Goal: Navigation & Orientation: Find specific page/section

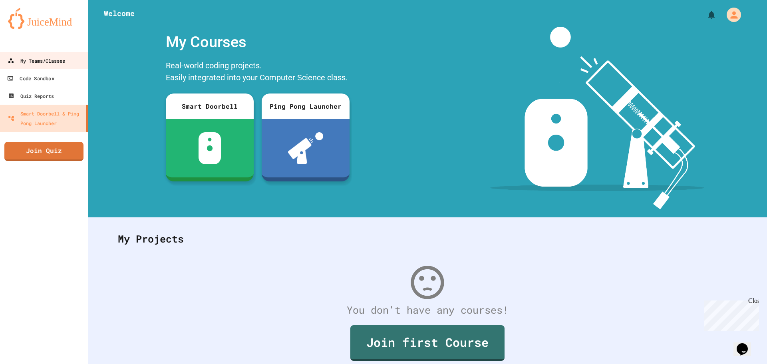
click at [42, 60] on div "My Teams/Classes" at bounding box center [36, 61] width 57 height 10
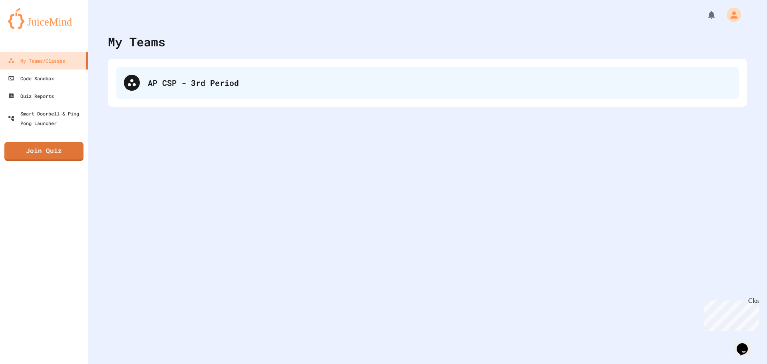
click at [173, 91] on div "AP CSP - 3rd Period" at bounding box center [427, 83] width 623 height 32
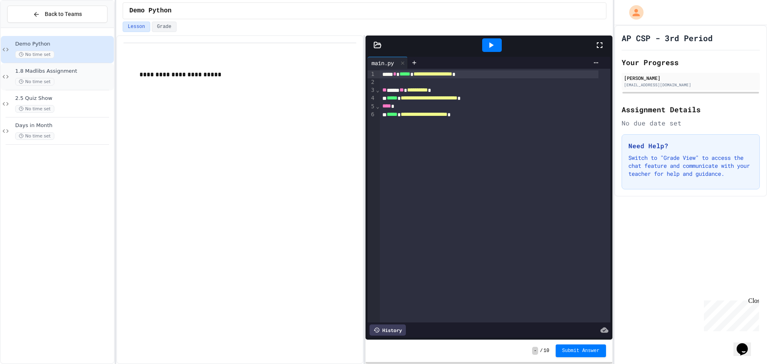
click at [66, 75] on div "1.8 Madlibs Assignment No time set" at bounding box center [63, 77] width 97 height 18
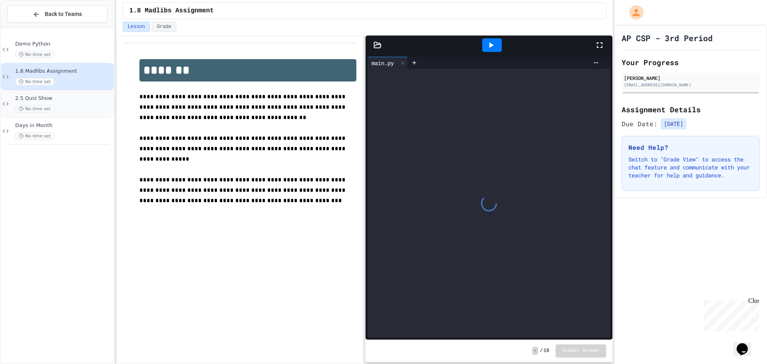
click at [69, 99] on span "2.5 Quiz Show" at bounding box center [63, 98] width 97 height 7
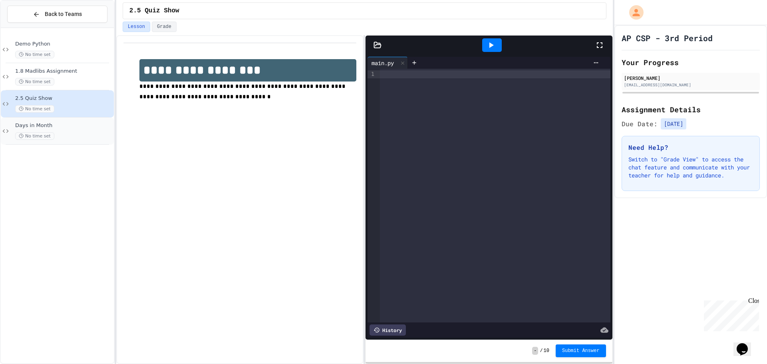
click at [56, 118] on div "Days in Month No time set" at bounding box center [57, 130] width 113 height 27
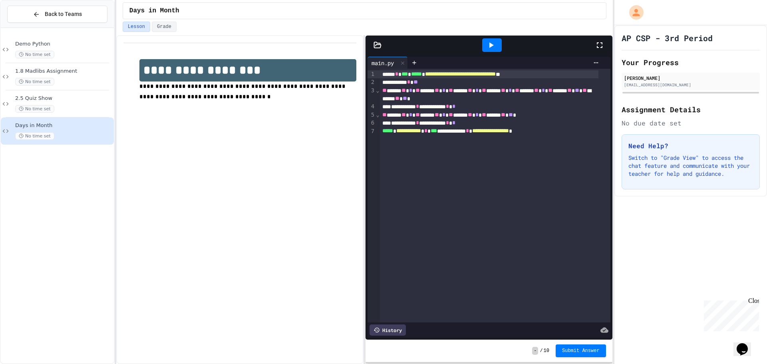
click at [187, 59] on h1 "**********" at bounding box center [247, 70] width 217 height 22
